Goal: Navigation & Orientation: Find specific page/section

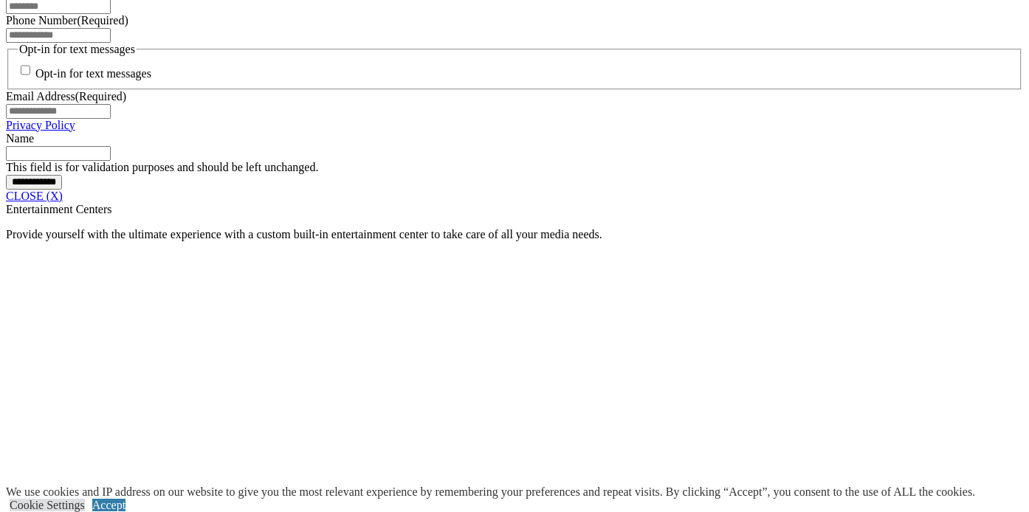
scroll to position [1196, 0]
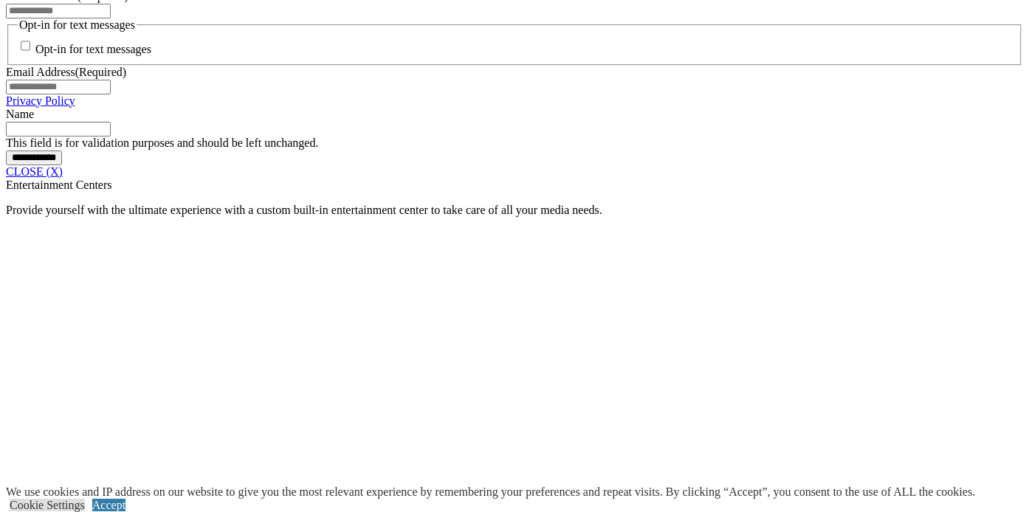
click at [63, 178] on link "CLOSE (X)" at bounding box center [34, 171] width 57 height 13
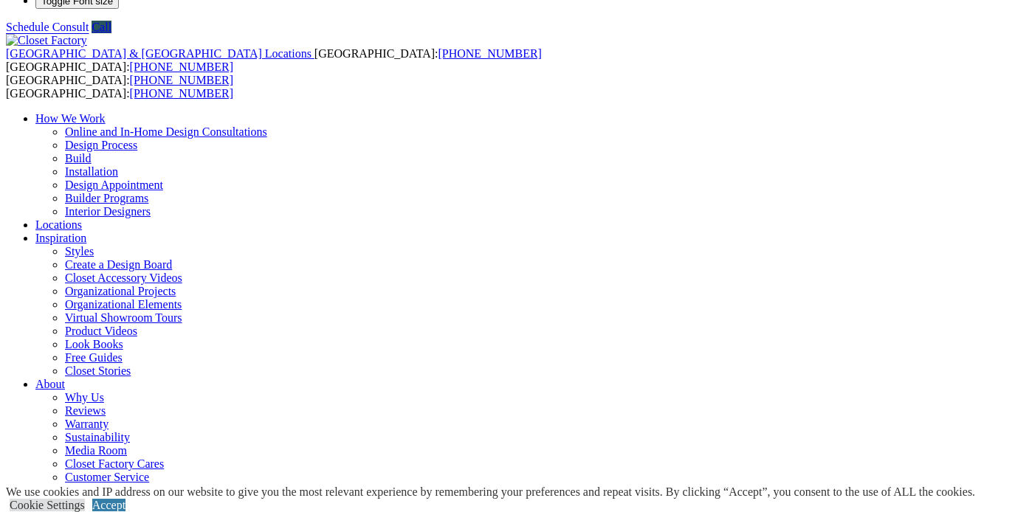
scroll to position [0, 0]
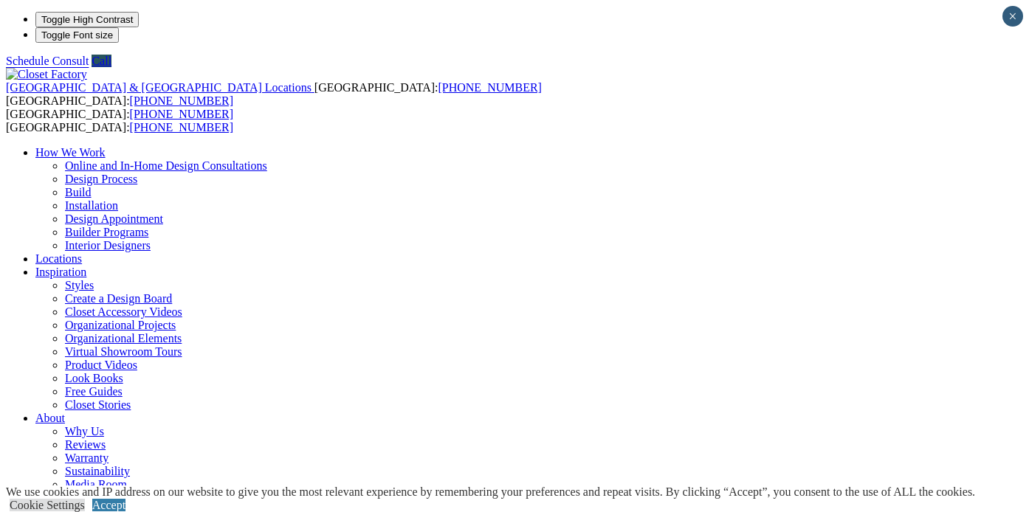
scroll to position [13, 0]
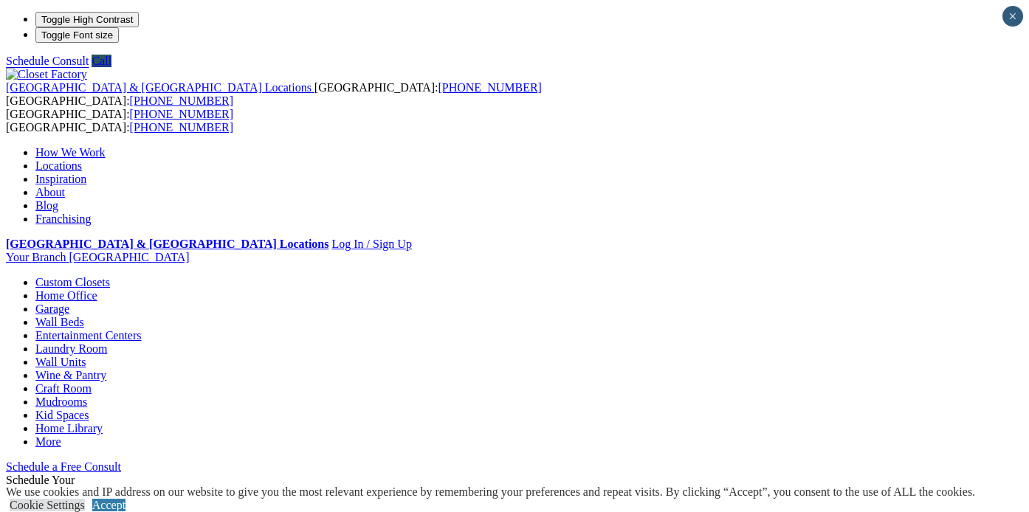
click at [142, 329] on link "Entertainment Centers" at bounding box center [88, 335] width 106 height 13
